Goal: Information Seeking & Learning: Learn about a topic

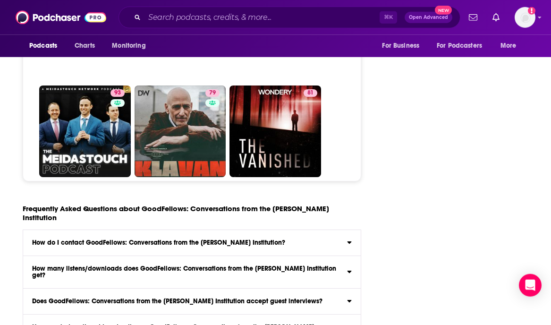
scroll to position [3960, 0]
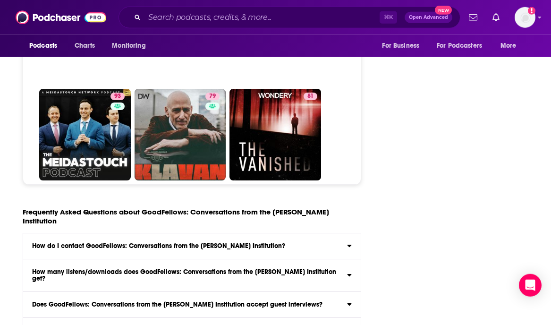
click at [329, 245] on icon at bounding box center [350, 246] width 4 height 2
click at [0, 0] on input "How do I contact GoodFellows: Conversations from the [PERSON_NAME] Institution?…" at bounding box center [0, 0] width 0 height 0
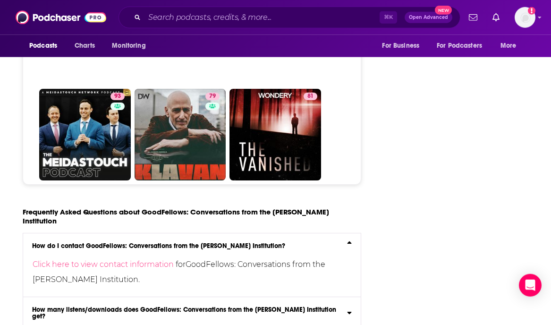
click at [329, 240] on icon at bounding box center [349, 244] width 5 height 8
click at [0, 0] on input "How do I contact GoodFellows: Conversations from the [PERSON_NAME] Institution?…" at bounding box center [0, 0] width 0 height 0
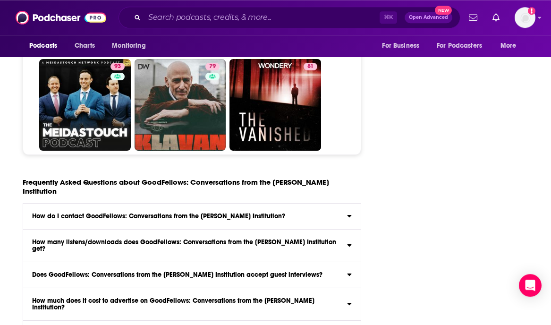
scroll to position [4000, 0]
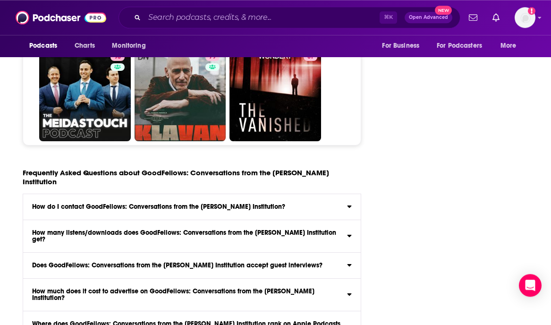
click at [329, 231] on icon at bounding box center [349, 235] width 5 height 8
click at [0, 0] on input "How many listens/downloads does GoodFellows: Conversations from the [PERSON_NAM…" at bounding box center [0, 0] width 0 height 0
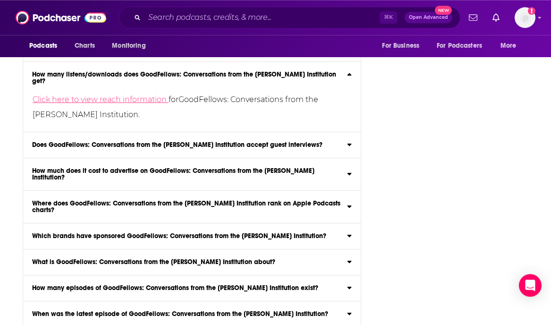
scroll to position [4158, 0]
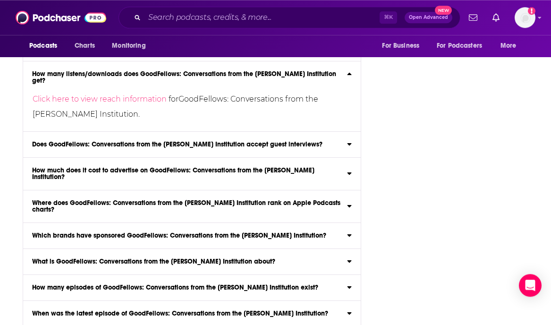
click at [329, 205] on icon at bounding box center [350, 206] width 4 height 2
click at [0, 0] on input "Where does GoodFellows: Conversations from the [PERSON_NAME] Institution rank o…" at bounding box center [0, 0] width 0 height 0
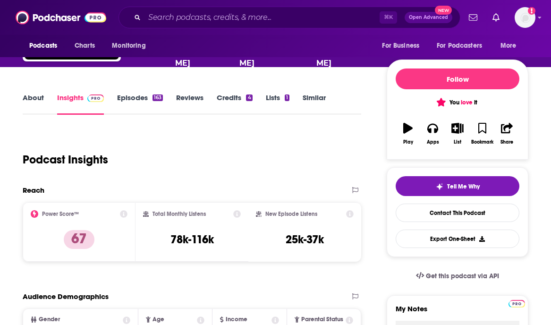
scroll to position [155, 0]
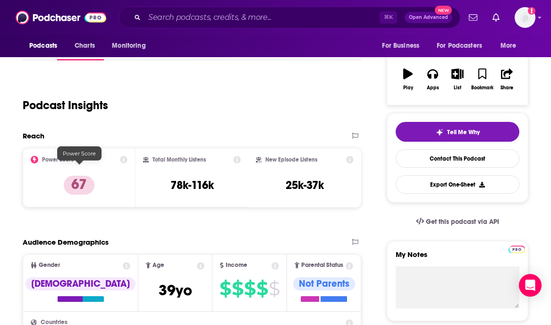
click at [79, 176] on p "67" at bounding box center [79, 185] width 31 height 19
click at [125, 156] on icon at bounding box center [124, 160] width 8 height 8
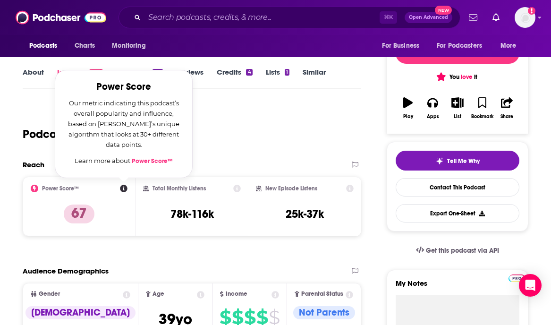
scroll to position [111, 0]
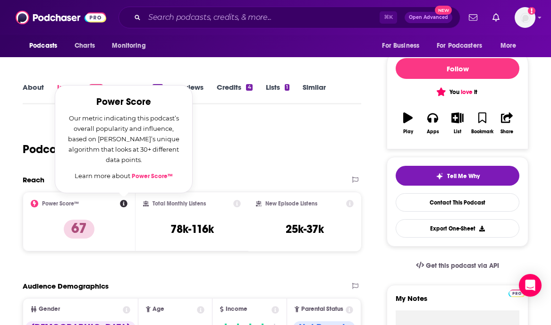
click at [157, 172] on link "Power Score™" at bounding box center [152, 176] width 41 height 8
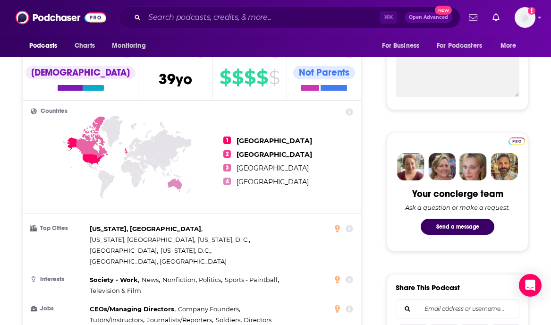
scroll to position [378, 0]
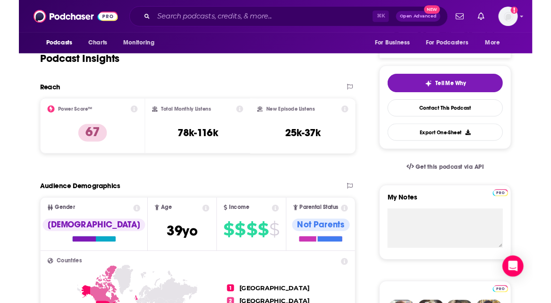
scroll to position [186, 0]
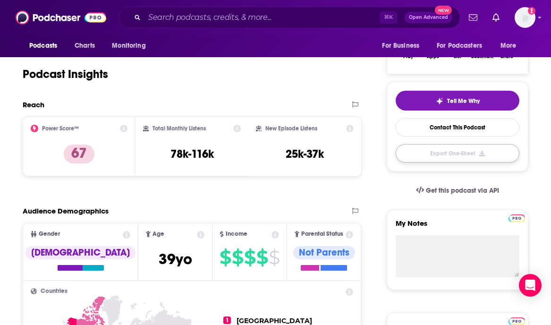
click at [473, 144] on button "Export One-Sheet" at bounding box center [458, 153] width 124 height 18
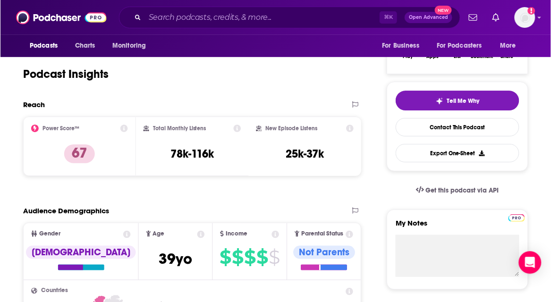
scroll to position [0, 0]
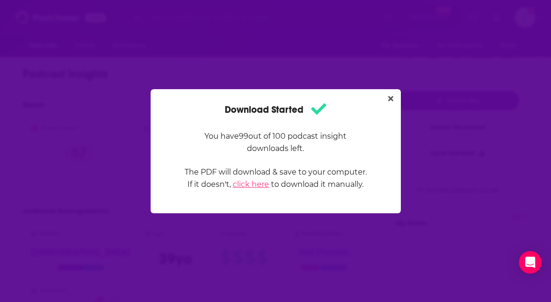
click at [244, 185] on link "click here" at bounding box center [251, 184] width 36 height 9
click at [390, 99] on icon "Close" at bounding box center [390, 98] width 5 height 5
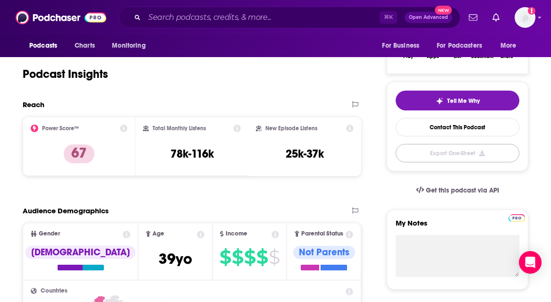
scroll to position [186, 0]
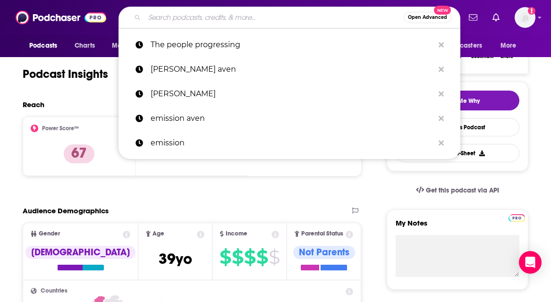
click at [265, 22] on input "Search podcasts, credits, & more..." at bounding box center [274, 17] width 259 height 15
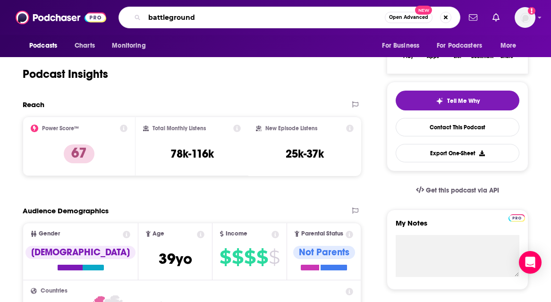
type input "battlegrounds"
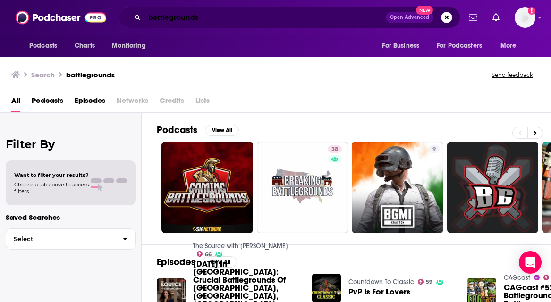
click at [227, 18] on input "battlegrounds" at bounding box center [265, 17] width 241 height 15
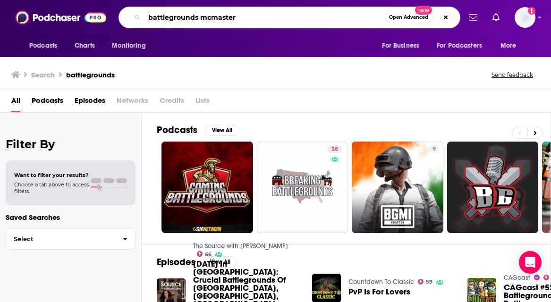
type input "battlegrounds mcmaster"
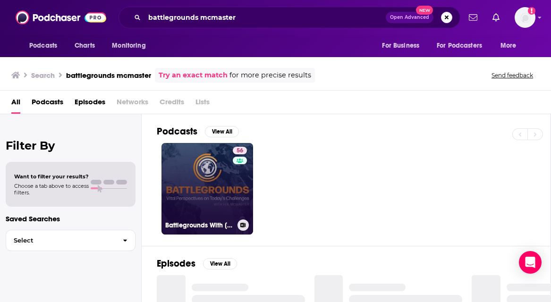
click at [212, 192] on link "56 Battlegrounds With H.R. McMaster: International Perspectives" at bounding box center [208, 189] width 92 height 92
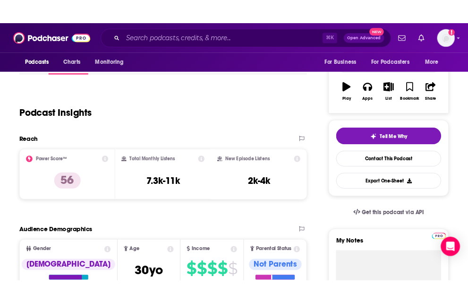
scroll to position [156, 0]
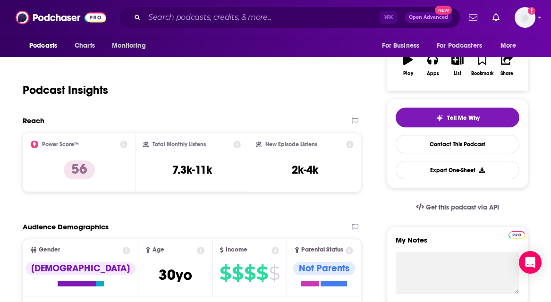
click at [124, 145] on icon at bounding box center [124, 145] width 8 height 8
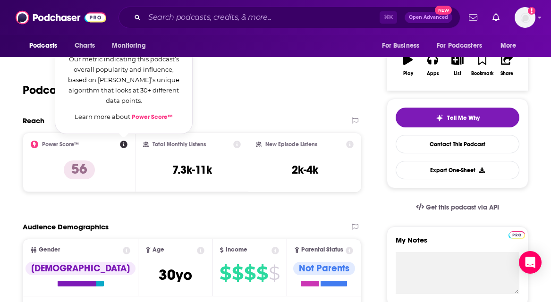
click at [158, 116] on link "Power Score™" at bounding box center [152, 117] width 41 height 8
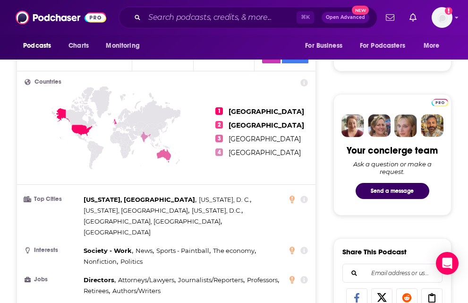
scroll to position [273, 0]
